Goal: Information Seeking & Learning: Check status

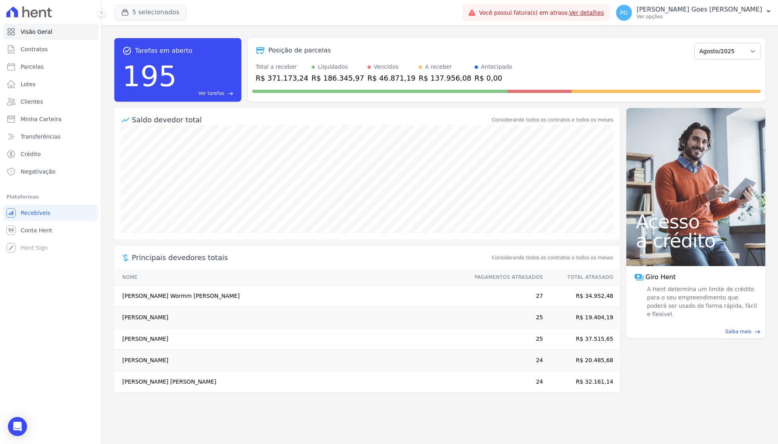
click at [126, 10] on icon "button" at bounding box center [125, 13] width 6 height 6
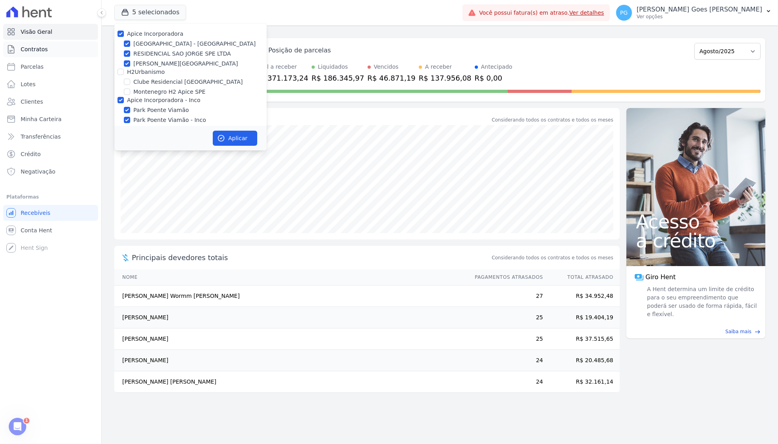
click at [64, 48] on link "Contratos" at bounding box center [50, 49] width 95 height 16
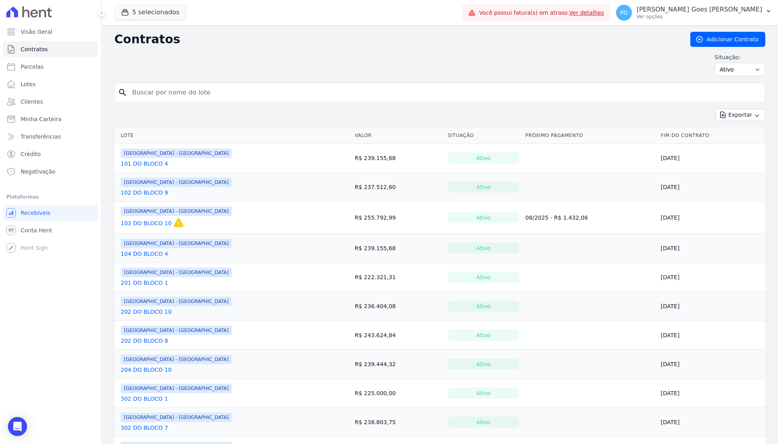
click at [217, 94] on input "search" at bounding box center [444, 93] width 634 height 16
type input "[PERSON_NAME]"
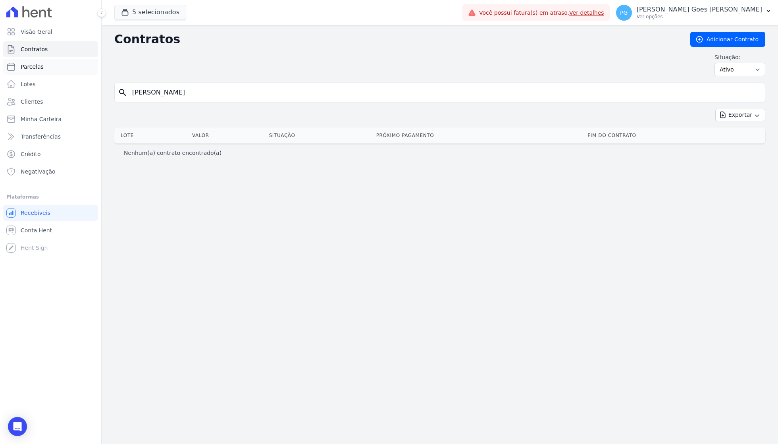
click at [44, 67] on link "Parcelas" at bounding box center [50, 67] width 95 height 16
click at [43, 113] on link "Minha Carteira" at bounding box center [50, 119] width 95 height 16
click at [45, 103] on link "Clientes" at bounding box center [50, 102] width 95 height 16
select select
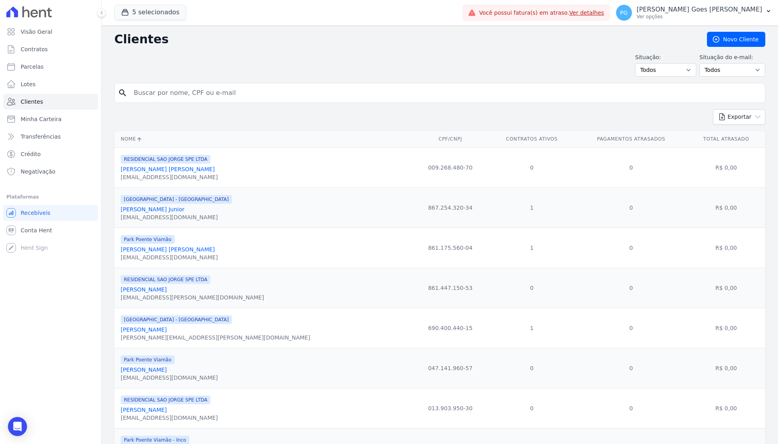
click at [177, 100] on input "search" at bounding box center [445, 93] width 633 height 16
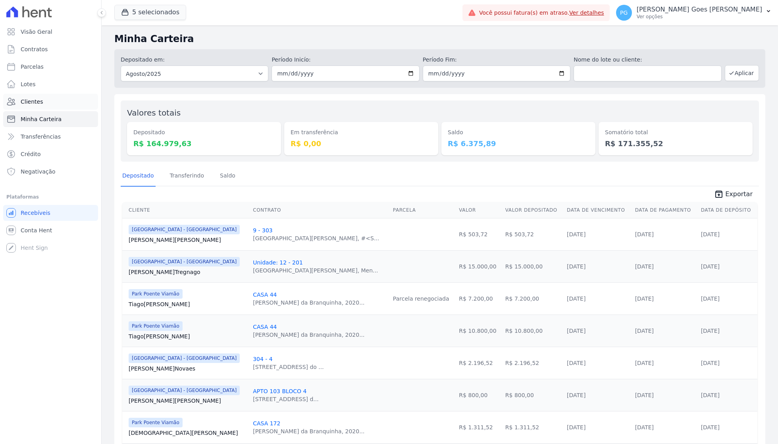
click at [48, 96] on link "Clientes" at bounding box center [50, 102] width 95 height 16
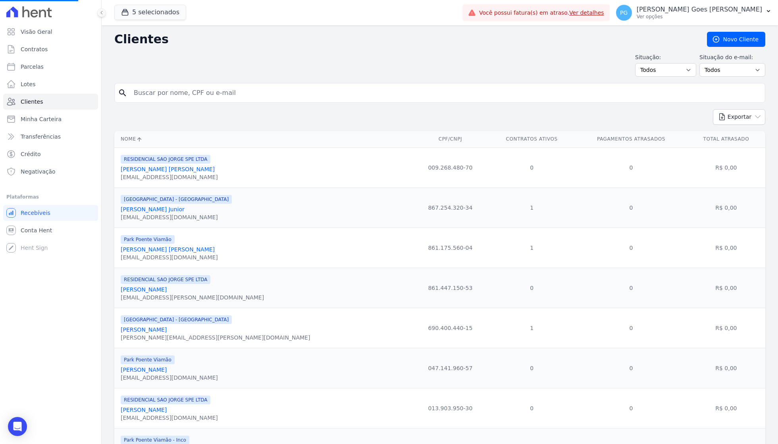
click at [161, 96] on input "search" at bounding box center [445, 93] width 633 height 16
type input "[PERSON_NAME]"
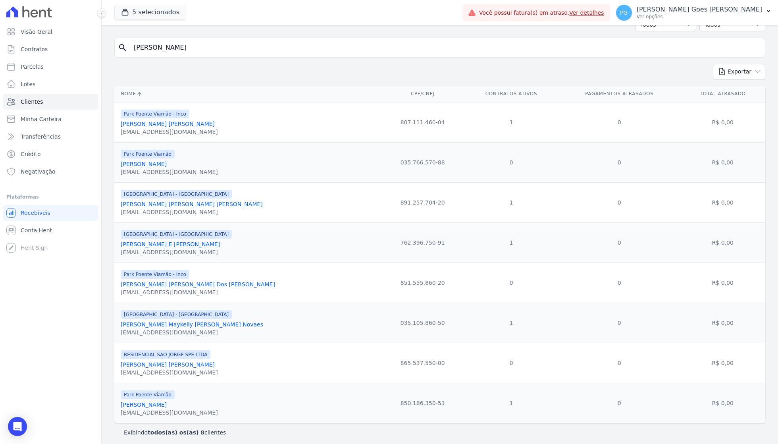
scroll to position [46, 0]
click at [189, 321] on link "[PERSON_NAME] Maykelly [PERSON_NAME] Novaes" at bounding box center [192, 323] width 143 height 6
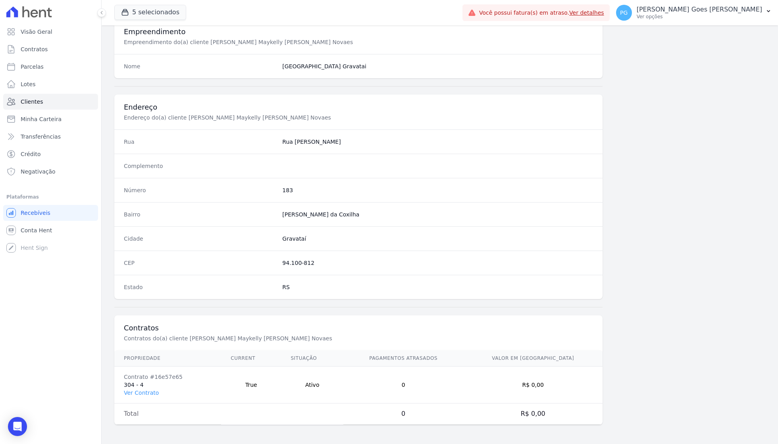
scroll to position [302, 0]
click at [143, 392] on link "Ver Contrato" at bounding box center [141, 393] width 35 height 6
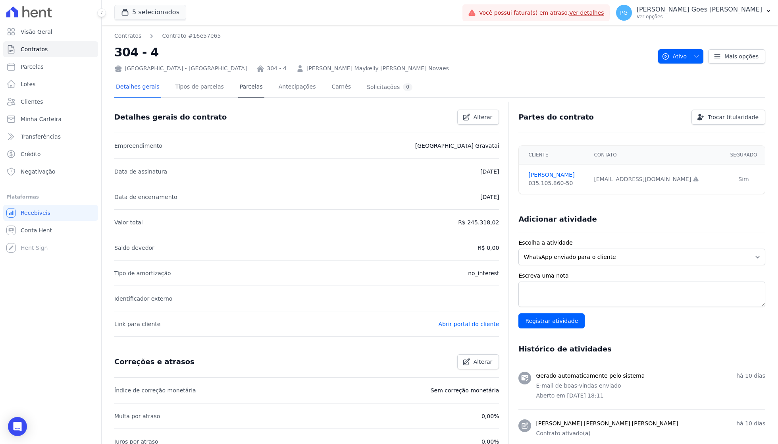
click at [239, 91] on link "Parcelas" at bounding box center [251, 87] width 26 height 21
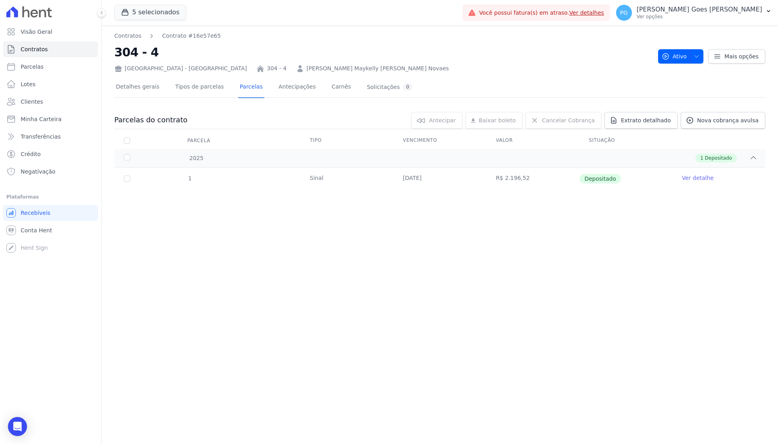
click at [690, 178] on link "Ver detalhe" at bounding box center [698, 178] width 32 height 8
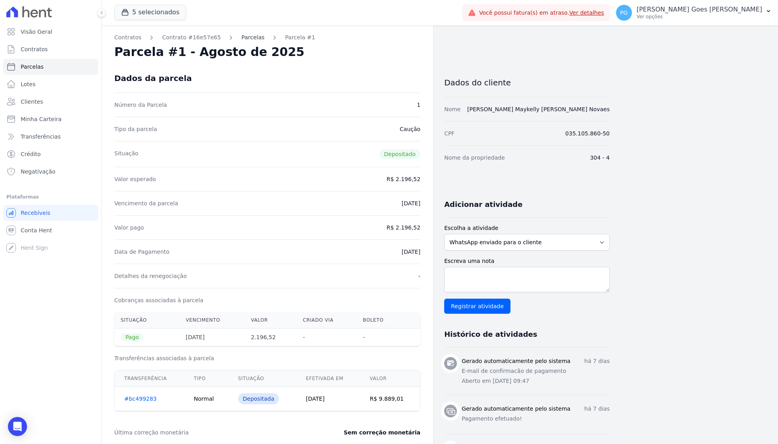
click at [255, 34] on link "Parcelas" at bounding box center [252, 37] width 23 height 8
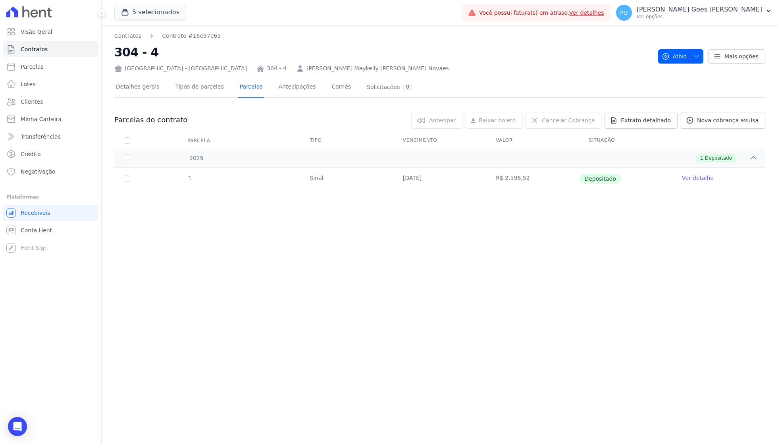
click at [121, 137] on th "Parcela" at bounding box center [126, 140] width 25 height 17
click at [126, 137] on input "checkbox" at bounding box center [127, 140] width 6 height 6
checkbox input "true"
click at [127, 153] on div "2025 1 Depositado" at bounding box center [439, 158] width 651 height 18
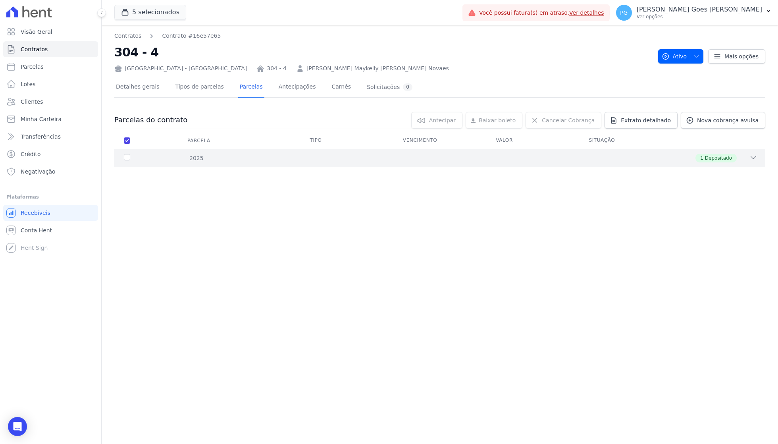
click at [126, 162] on div "2025 1 Depositado" at bounding box center [439, 158] width 651 height 18
click at [270, 206] on div "Contratos Contrato #16e57e65 304 - 4 [GEOGRAPHIC_DATA] - [GEOGRAPHIC_DATA] 304 …" at bounding box center [440, 234] width 677 height 418
click at [371, 38] on nav "Contratos Contrato #16e57e65" at bounding box center [383, 36] width 538 height 8
